Goal: Task Accomplishment & Management: Use online tool/utility

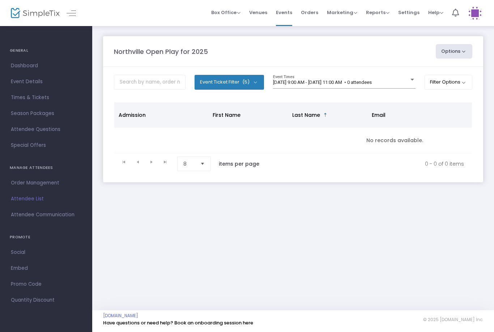
click at [374, 68] on m-panel-content "Event Ticket Filter (5) Select All General Admission: 1 year & older Additional…" at bounding box center [293, 124] width 380 height 115
click at [371, 73] on m-panel-content "Event Ticket Filter (5) Select All General Admission: 1 year & older Additional…" at bounding box center [293, 124] width 380 height 115
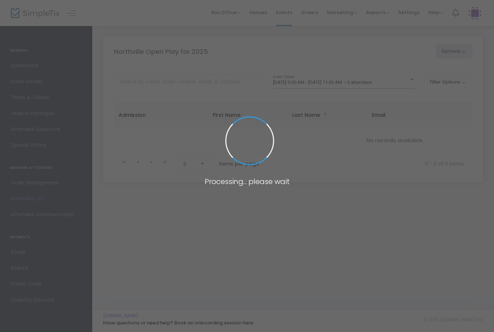
click at [362, 85] on span at bounding box center [247, 166] width 494 height 332
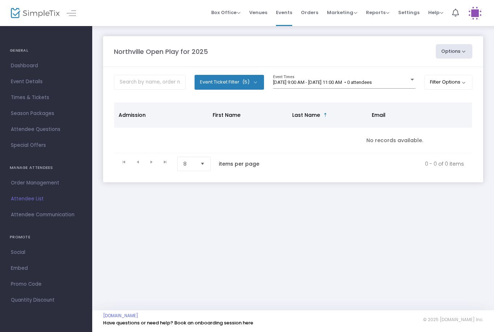
click at [321, 85] on span "[DATE] 9:00 AM - [DATE] 11:00 AM • 0 attendees" at bounding box center [322, 82] width 99 height 5
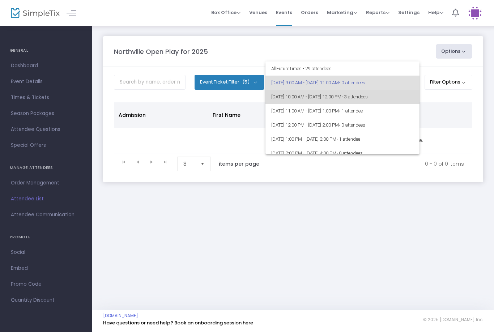
click at [313, 98] on span "9/15/2025 @ 10:00 AM - 9/15/2025 @ 12:00 PM • 3 attendees" at bounding box center [342, 97] width 142 height 14
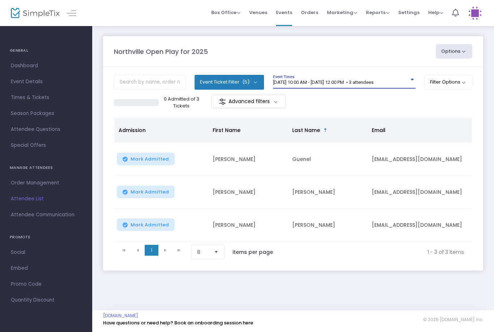
click at [153, 194] on span "Mark Admitted" at bounding box center [149, 192] width 38 height 6
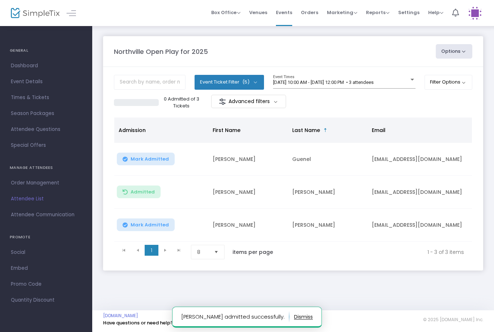
click at [166, 223] on span "Mark Admitted" at bounding box center [149, 225] width 38 height 6
